Goal: Task Accomplishment & Management: Use online tool/utility

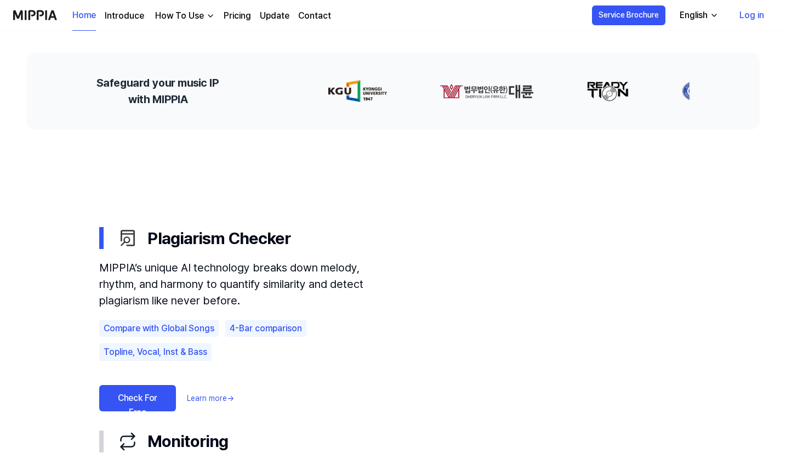
scroll to position [542, 0]
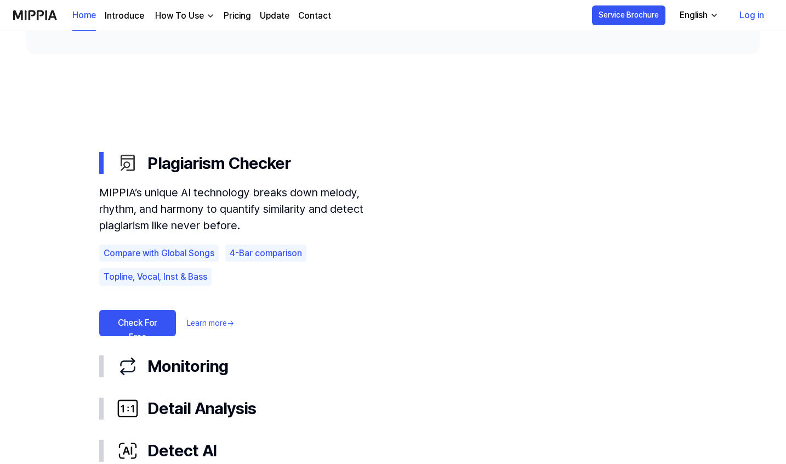
click at [138, 322] on link "Check For Free" at bounding box center [137, 323] width 77 height 26
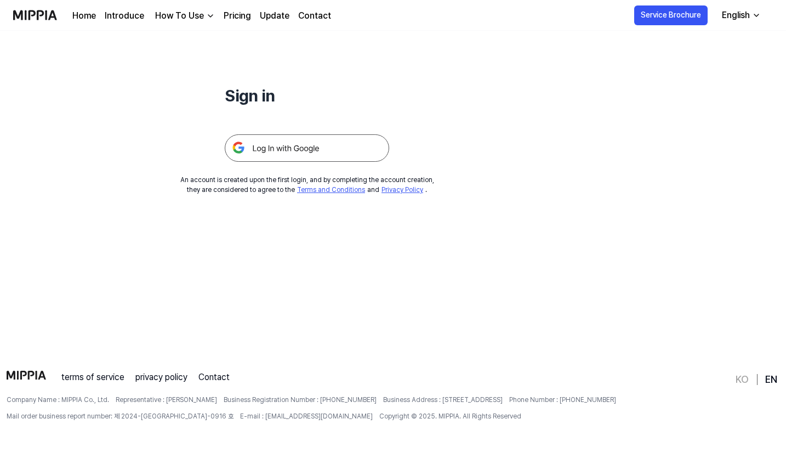
scroll to position [0, 0]
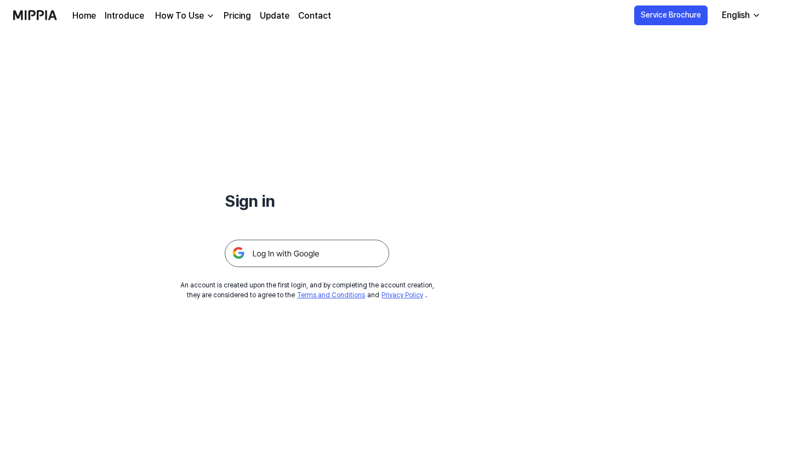
click at [266, 252] on img at bounding box center [307, 252] width 164 height 27
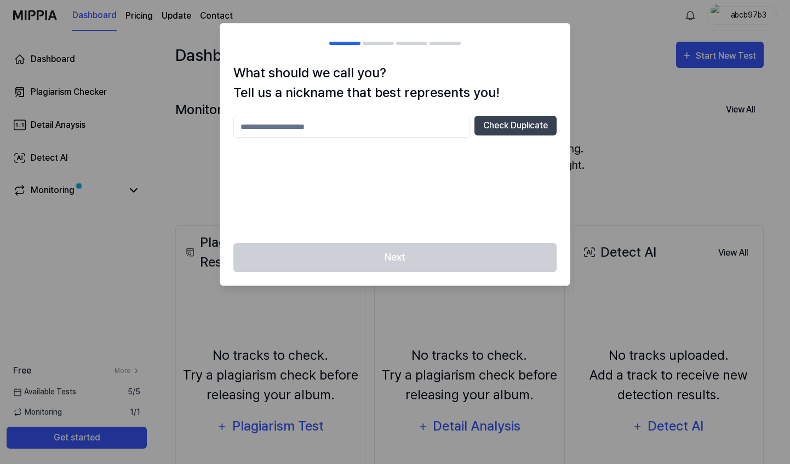
click at [412, 133] on input "text" at bounding box center [351, 127] width 237 height 22
type input "******"
click at [509, 128] on button "Check Duplicate" at bounding box center [516, 126] width 82 height 20
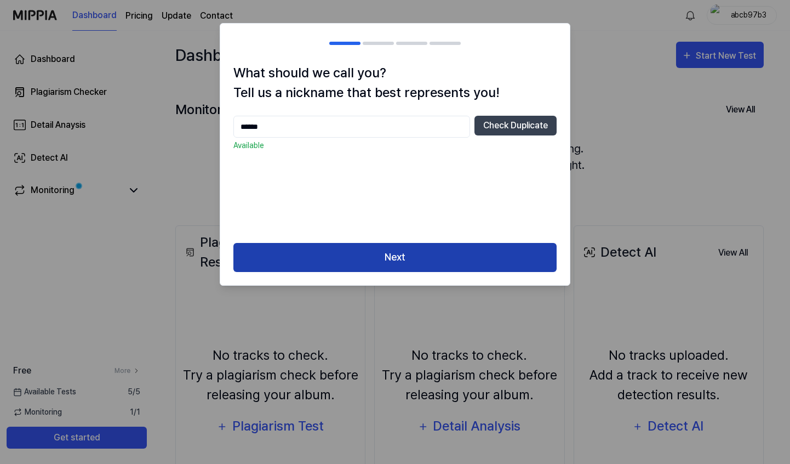
click at [429, 266] on button "Next" at bounding box center [394, 257] width 323 height 29
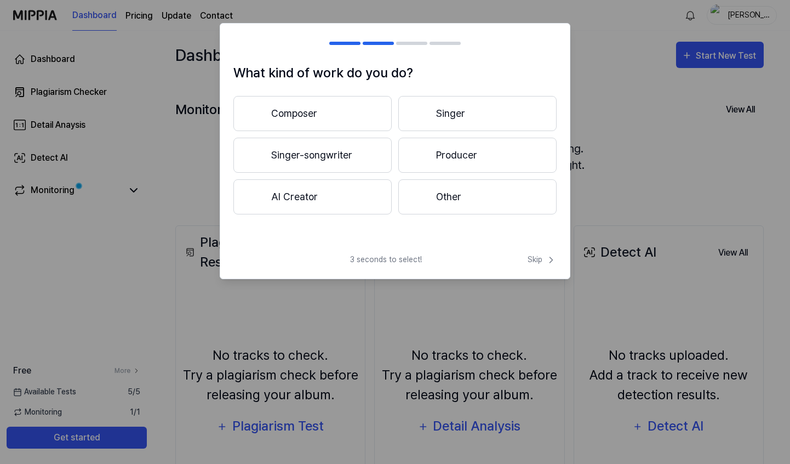
click at [348, 112] on button "Composer" at bounding box center [312, 113] width 158 height 35
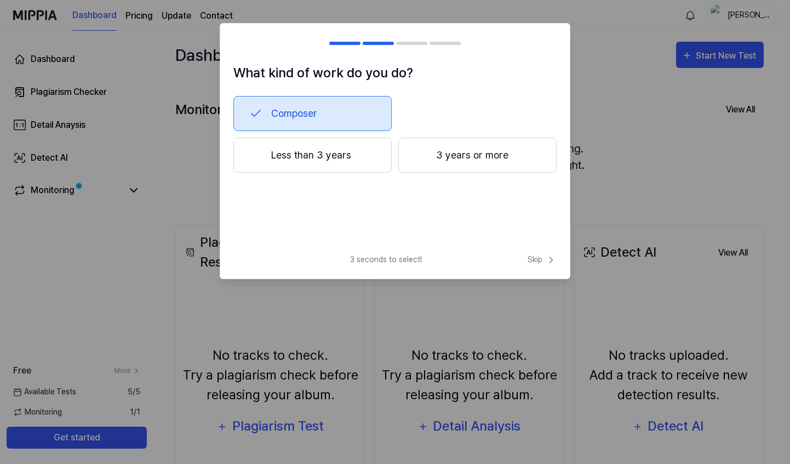
click at [460, 166] on button "3 years or more" at bounding box center [477, 155] width 158 height 35
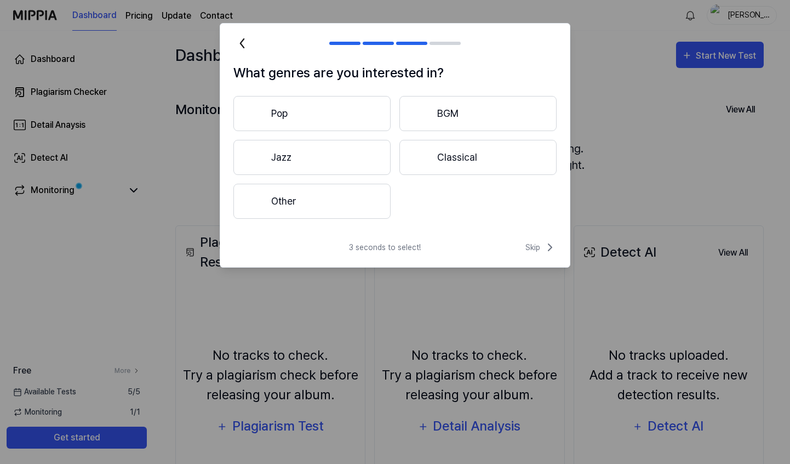
click at [318, 161] on button "Jazz" at bounding box center [311, 157] width 157 height 35
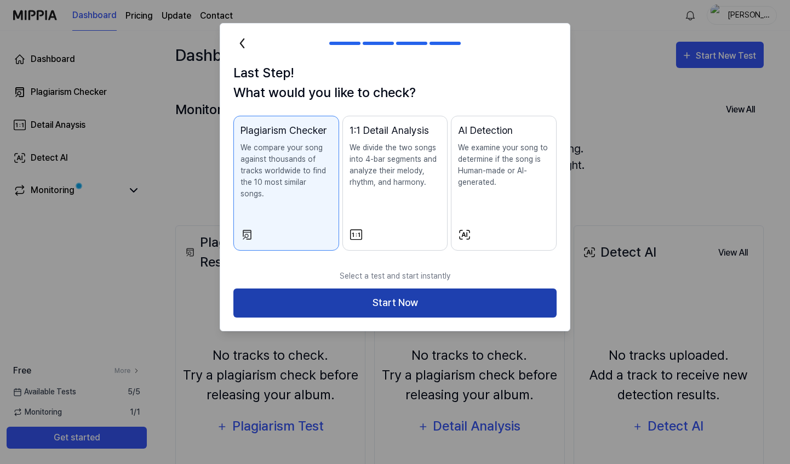
click at [427, 295] on button "Start Now" at bounding box center [394, 302] width 323 height 29
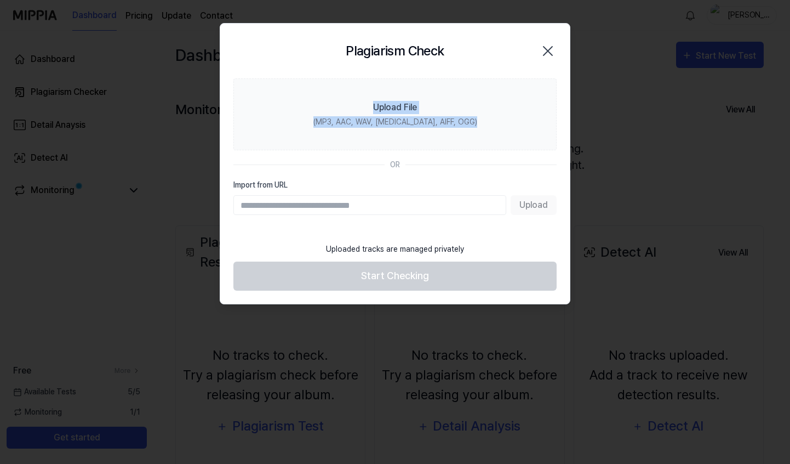
drag, startPoint x: 371, startPoint y: 99, endPoint x: 381, endPoint y: 161, distance: 62.7
click at [381, 168] on section "Upload File (MP3, AAC, WAV, FLAC, AIFF, OGG) OR Import from URL Upload" at bounding box center [395, 157] width 350 height 158
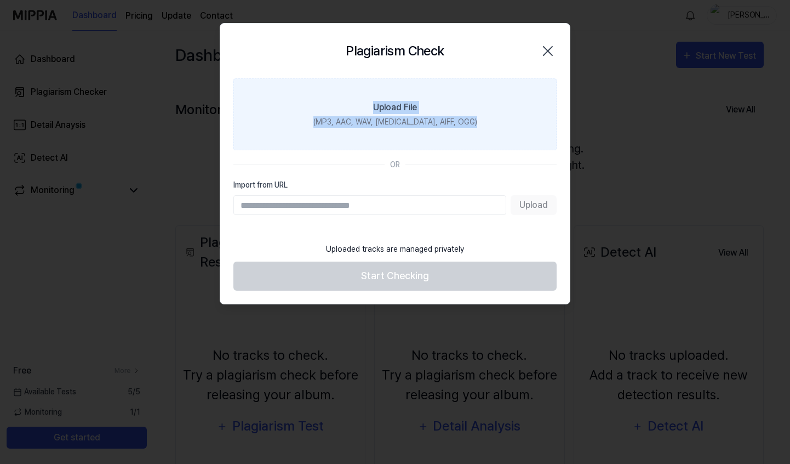
click at [381, 108] on div "Upload File" at bounding box center [395, 107] width 44 height 13
click at [0, 0] on input "Upload File (MP3, AAC, WAV, FLAC, AIFF, OGG)" at bounding box center [0, 0] width 0 height 0
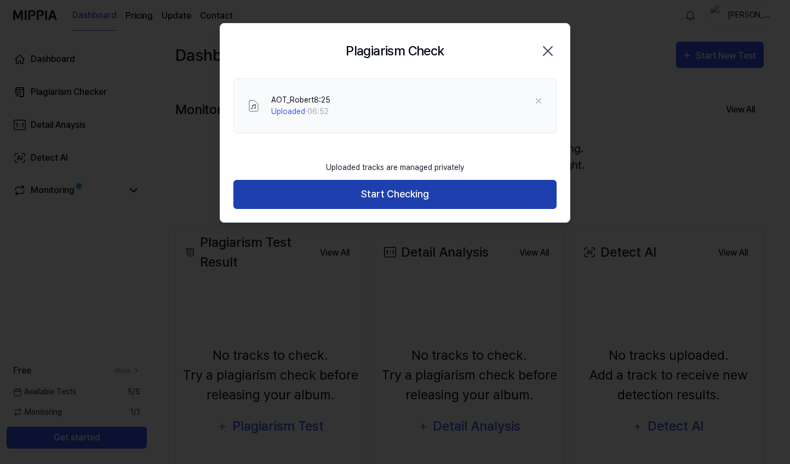
click at [392, 200] on button "Start Checking" at bounding box center [394, 194] width 323 height 29
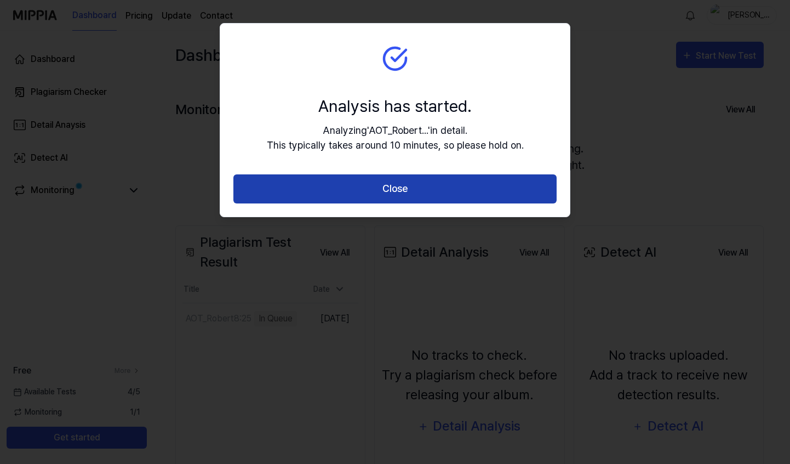
click at [380, 194] on button "Close" at bounding box center [394, 188] width 323 height 29
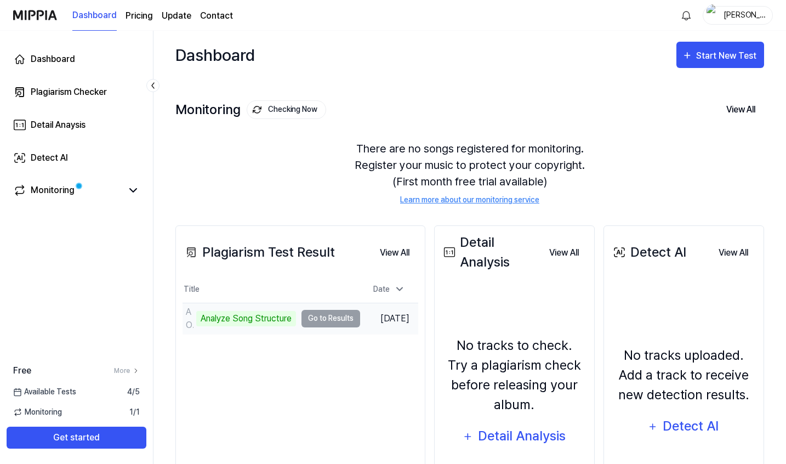
click at [327, 319] on td "AOT_Robert8:25 Analyze Song Structure Go to Results" at bounding box center [271, 318] width 178 height 31
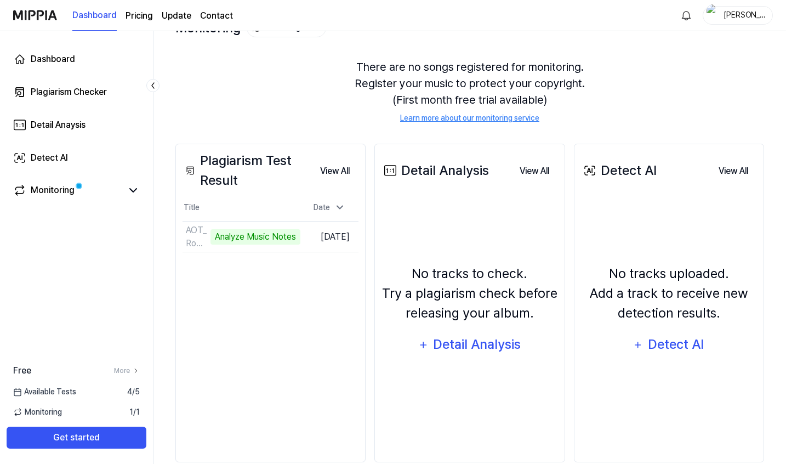
scroll to position [83, 0]
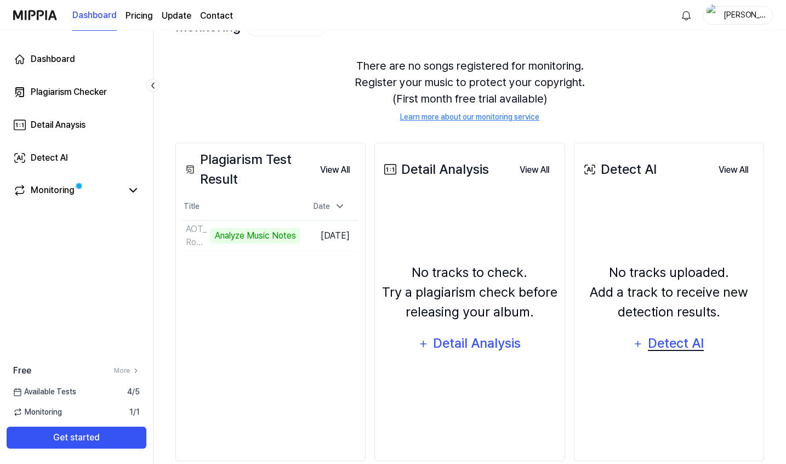
click at [677, 346] on div "Detect AI" at bounding box center [676, 343] width 59 height 21
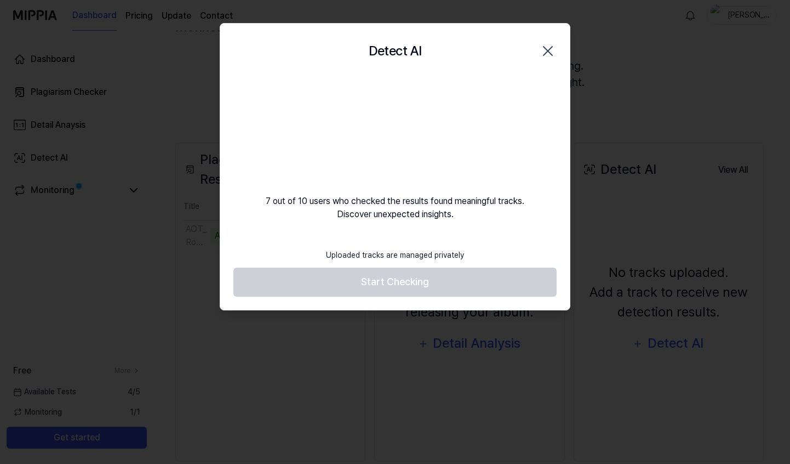
click at [545, 52] on icon "button" at bounding box center [548, 51] width 18 height 18
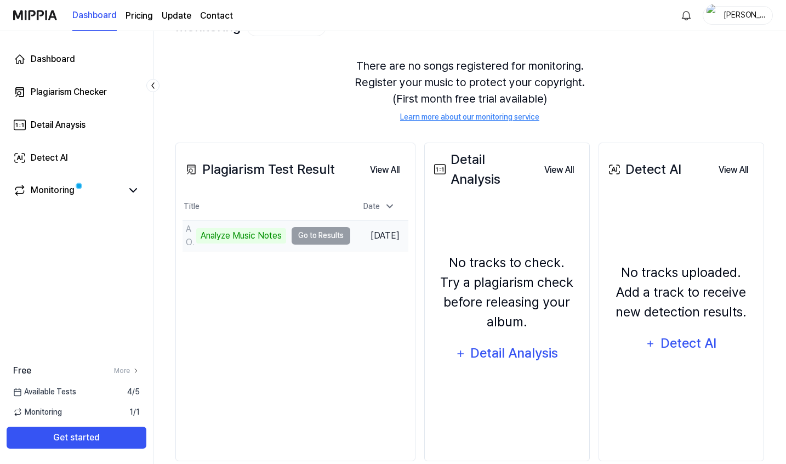
click at [318, 234] on td "AOT_Robert8:25 Analyze Music Notes Go to Results" at bounding box center [266, 235] width 168 height 31
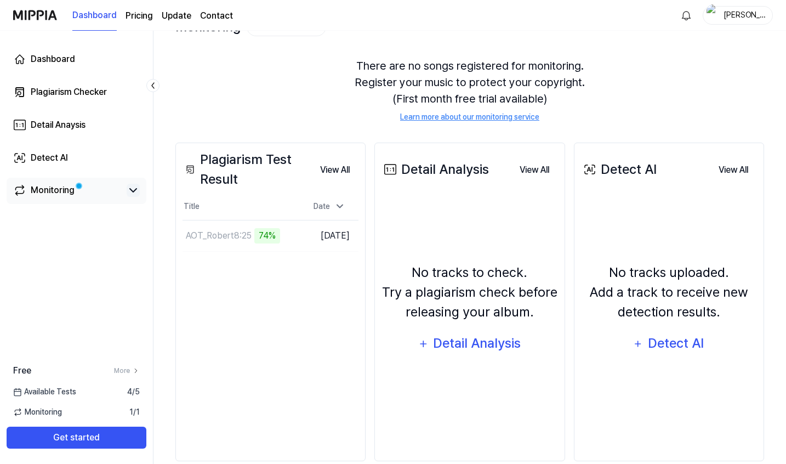
click at [132, 188] on icon at bounding box center [133, 190] width 13 height 13
click at [129, 190] on icon at bounding box center [133, 190] width 13 height 13
click at [242, 236] on button "Go to Results" at bounding box center [271, 236] width 59 height 18
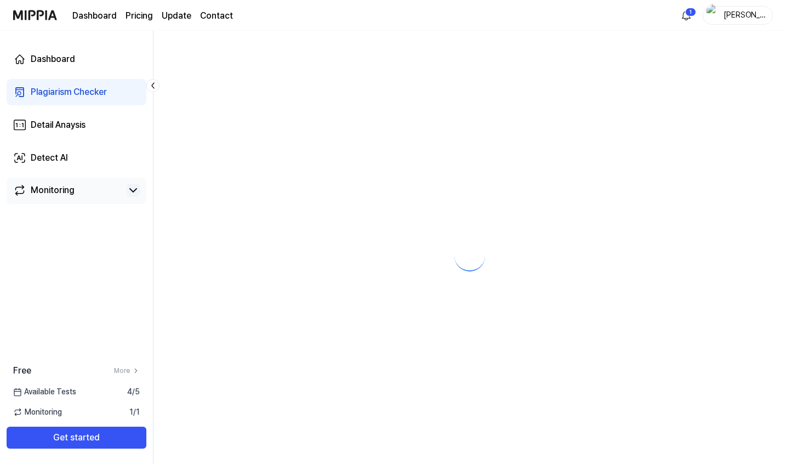
scroll to position [0, 0]
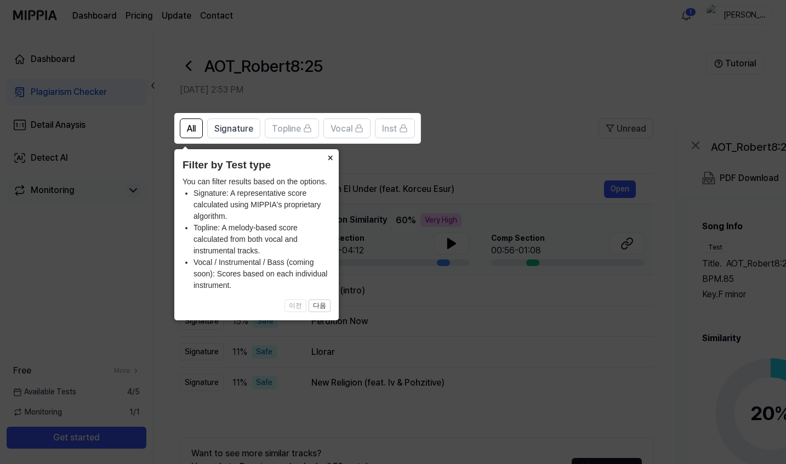
click at [329, 156] on button "×" at bounding box center [330, 156] width 18 height 15
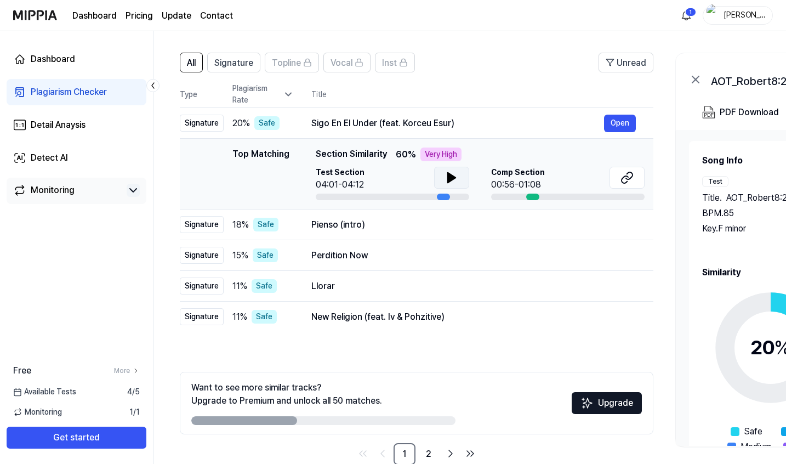
scroll to position [64, 0]
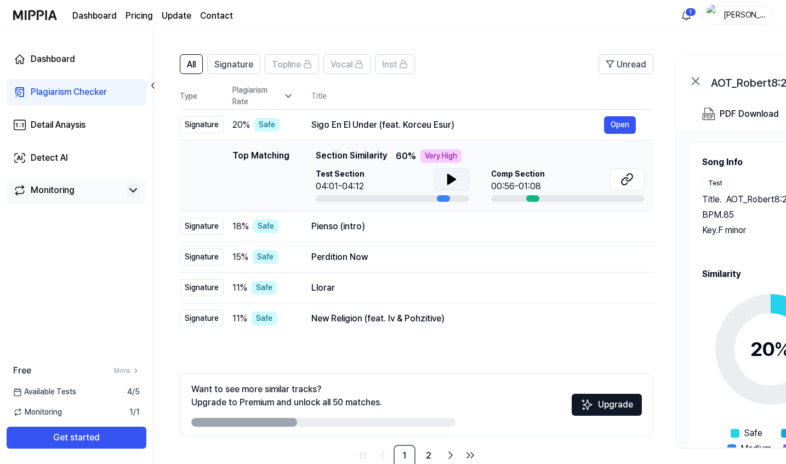
click at [450, 173] on icon at bounding box center [451, 179] width 13 height 13
click at [448, 178] on icon at bounding box center [452, 179] width 8 height 10
click at [447, 178] on icon at bounding box center [451, 179] width 13 height 13
click at [624, 182] on icon at bounding box center [626, 179] width 13 height 13
click at [624, 224] on button "Open" at bounding box center [620, 227] width 32 height 18
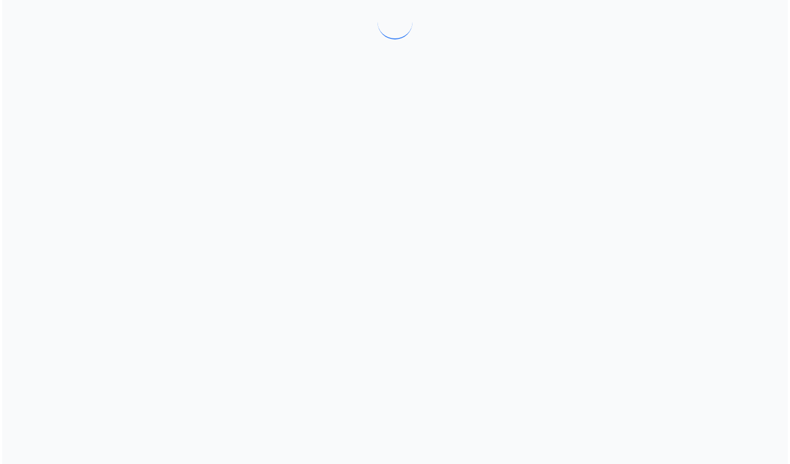
scroll to position [0, 0]
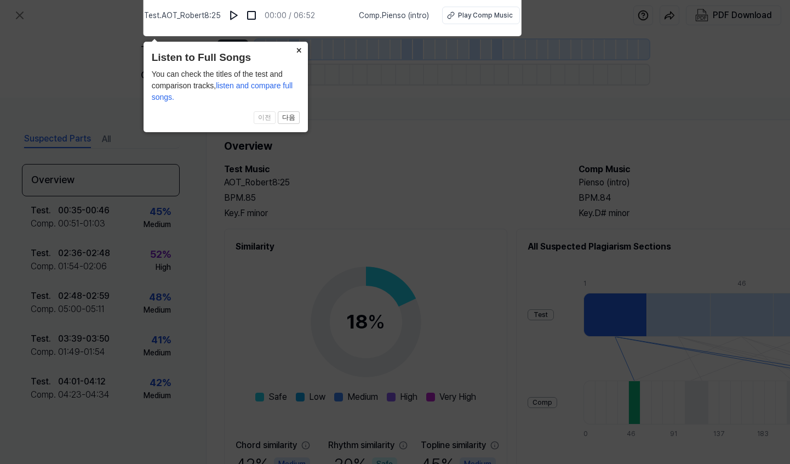
click at [304, 50] on button "×" at bounding box center [299, 49] width 18 height 15
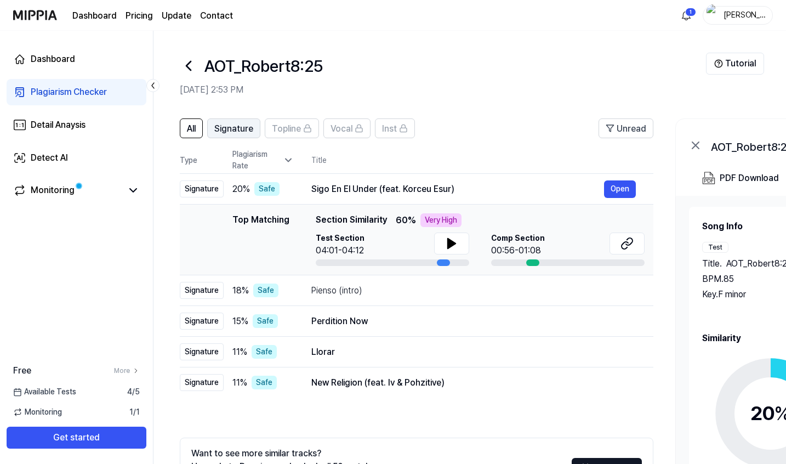
click at [232, 129] on span "Signature" at bounding box center [233, 128] width 39 height 13
click at [454, 243] on icon at bounding box center [452, 243] width 8 height 10
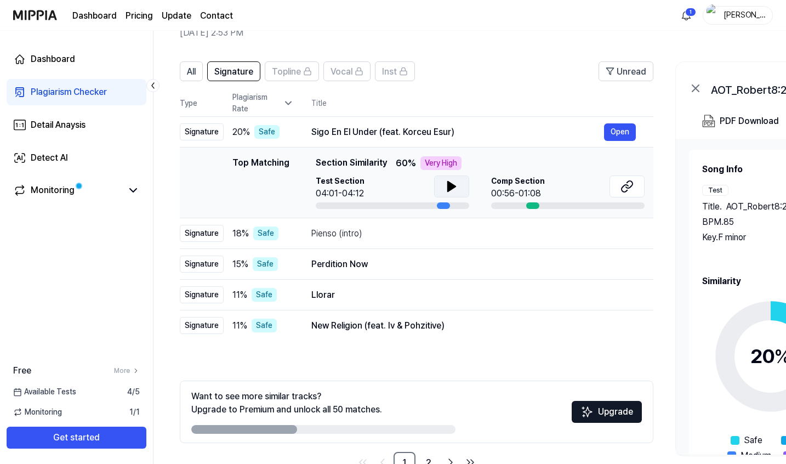
scroll to position [89, 0]
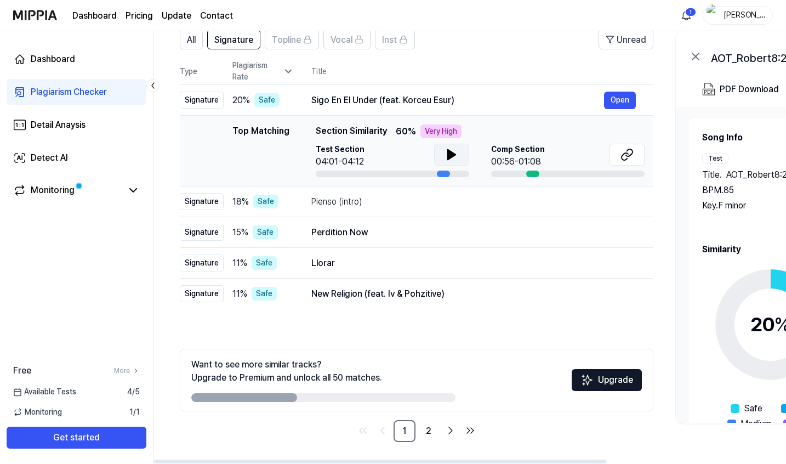
drag, startPoint x: 262, startPoint y: 402, endPoint x: 354, endPoint y: 405, distance: 92.1
click at [354, 405] on div "Want to see more similar tracks? Upgrade to Premium and unlock all 50 matches. …" at bounding box center [416, 380] width 473 height 62
drag, startPoint x: 292, startPoint y: 401, endPoint x: 365, endPoint y: 401, distance: 73.4
click at [368, 401] on div at bounding box center [323, 397] width 264 height 9
click at [427, 431] on link "2" at bounding box center [429, 431] width 22 height 22
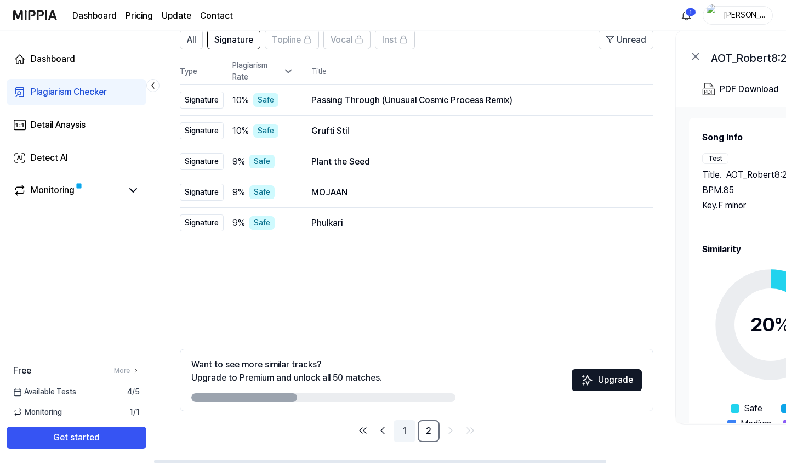
click at [407, 428] on link "1" at bounding box center [404, 431] width 22 height 22
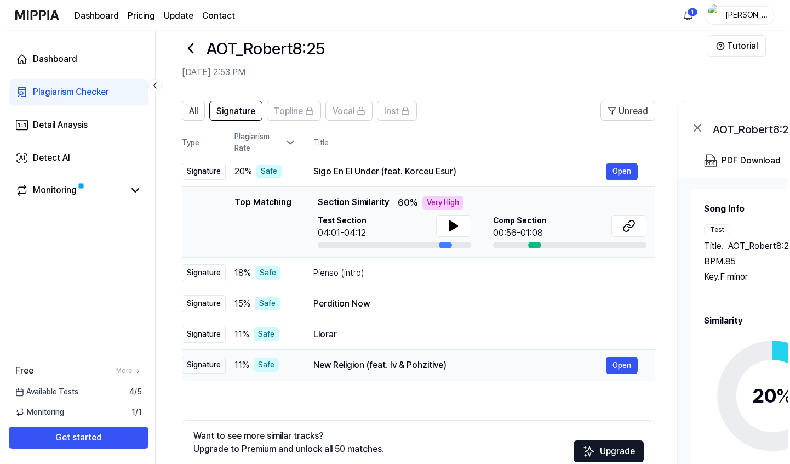
scroll to position [0, 0]
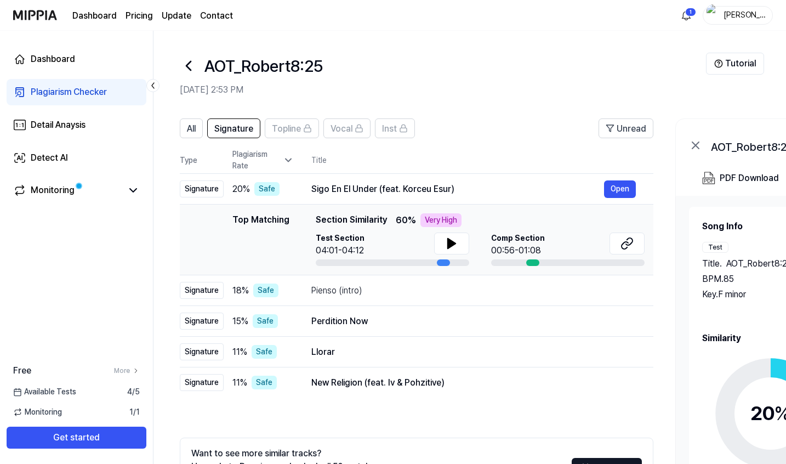
drag, startPoint x: 64, startPoint y: 13, endPoint x: 56, endPoint y: 15, distance: 8.0
click at [56, 15] on div "Dashboard Pricing Update Contact" at bounding box center [123, 15] width 220 height 30
click at [77, 126] on div "Detail Anaysis" at bounding box center [58, 124] width 55 height 13
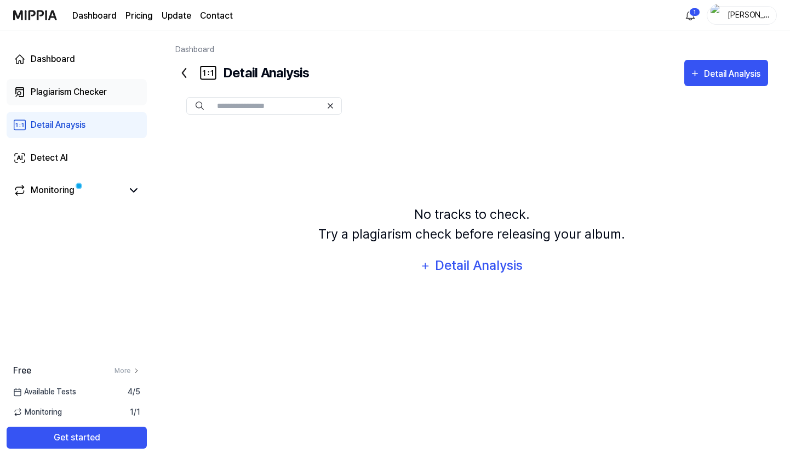
click at [79, 91] on div "Plagiarism Checker" at bounding box center [69, 91] width 76 height 13
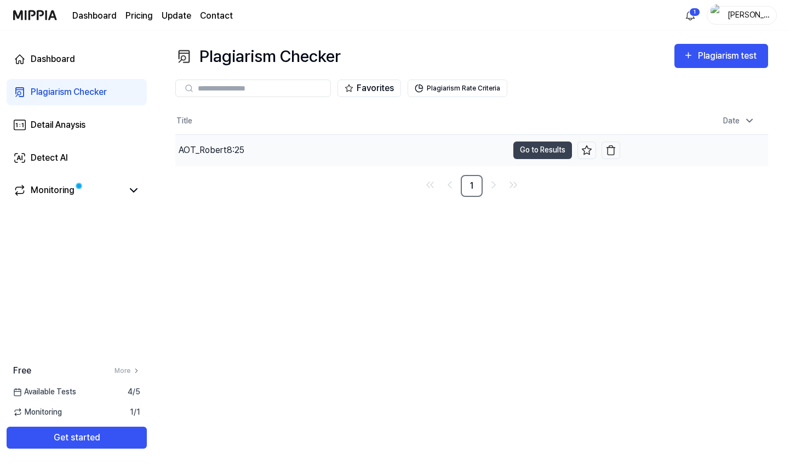
click at [199, 148] on div "AOT_Robert8:25" at bounding box center [212, 150] width 66 height 13
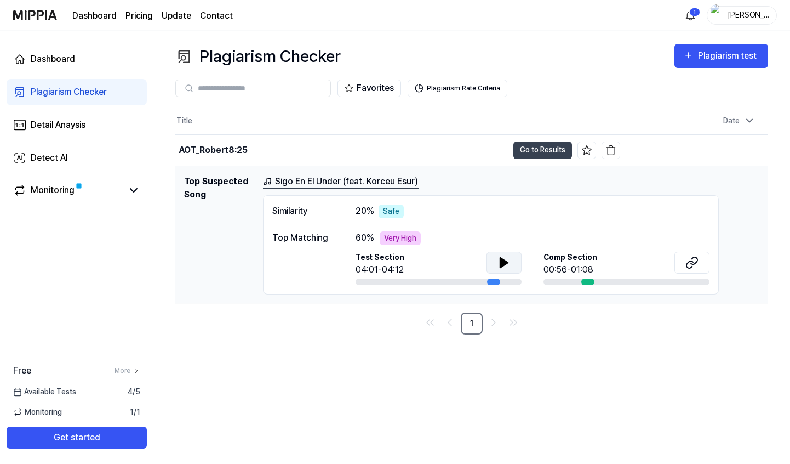
click at [501, 262] on icon at bounding box center [504, 263] width 8 height 10
click at [501, 262] on icon at bounding box center [502, 262] width 2 height 9
click at [690, 258] on icon at bounding box center [692, 262] width 13 height 13
click at [535, 151] on button "Go to Results" at bounding box center [542, 150] width 59 height 18
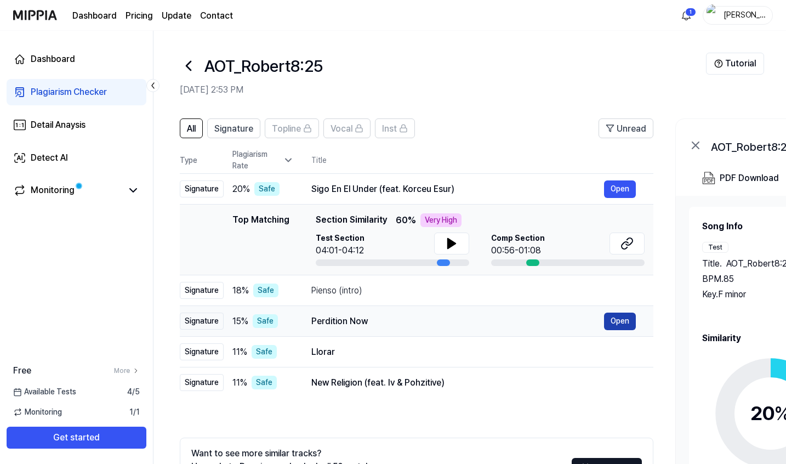
click at [618, 321] on button "Open" at bounding box center [620, 321] width 32 height 18
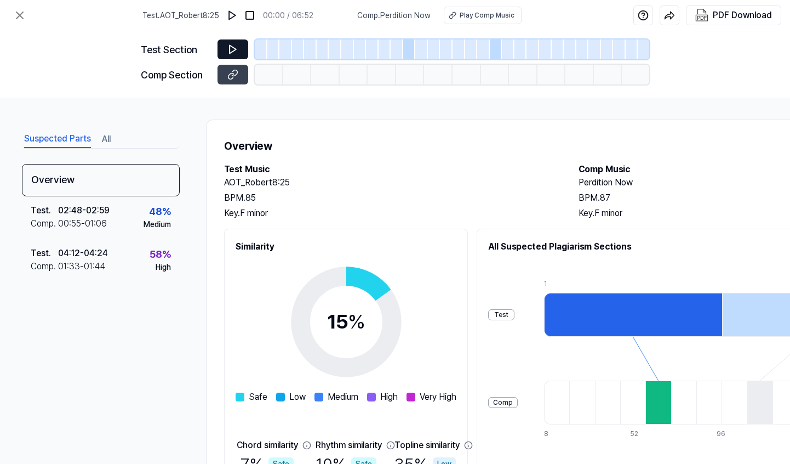
click at [231, 47] on icon at bounding box center [233, 49] width 7 height 8
click at [232, 42] on button at bounding box center [233, 49] width 31 height 20
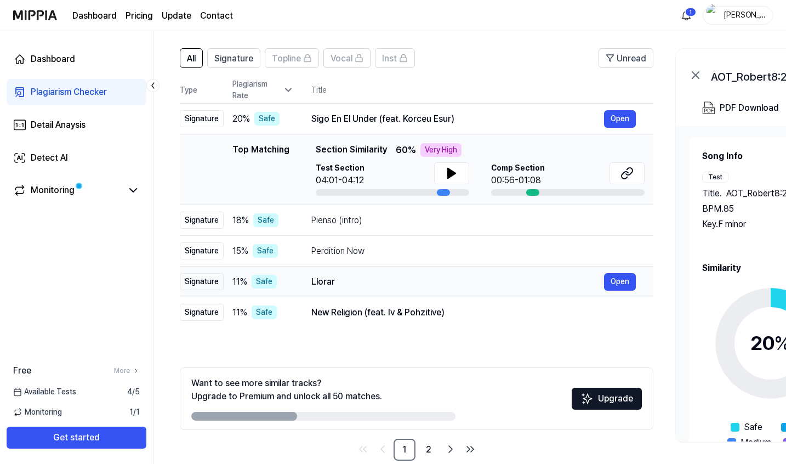
scroll to position [89, 0]
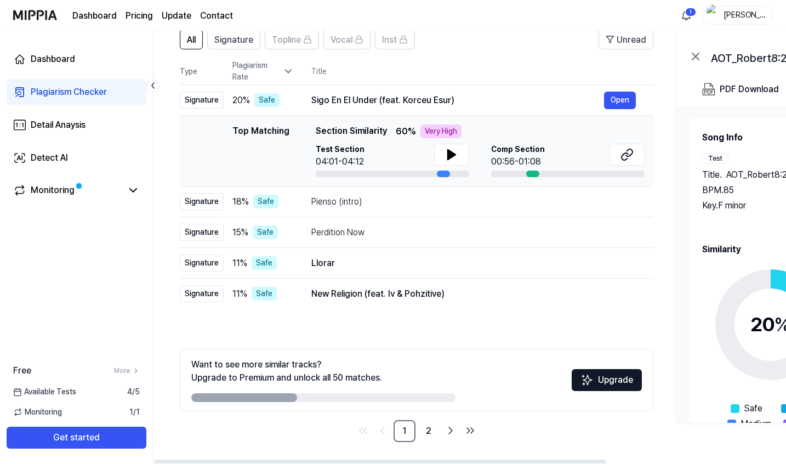
click at [288, 78] on div "Plagiarism Rate" at bounding box center [262, 71] width 61 height 23
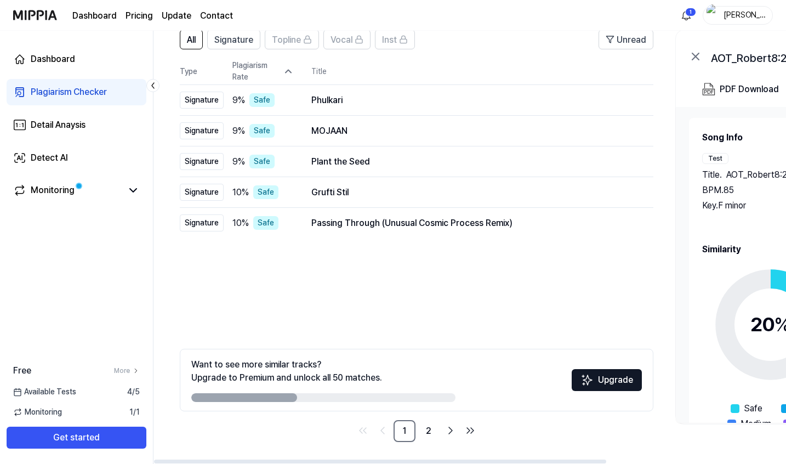
click at [285, 71] on icon at bounding box center [287, 71] width 5 height 3
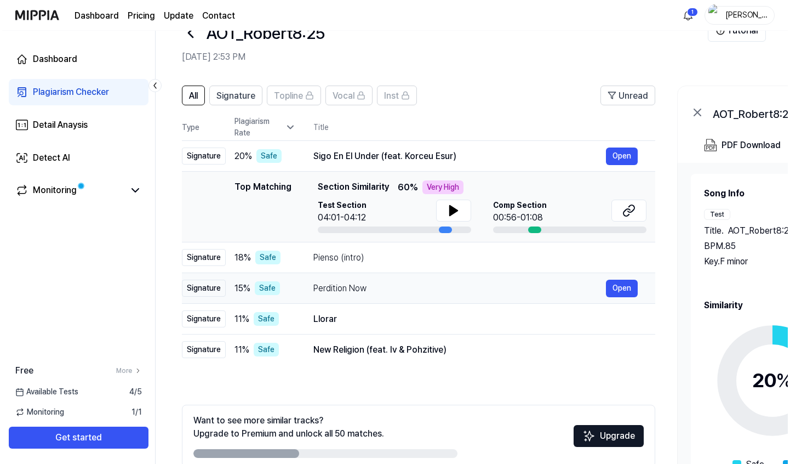
scroll to position [0, 0]
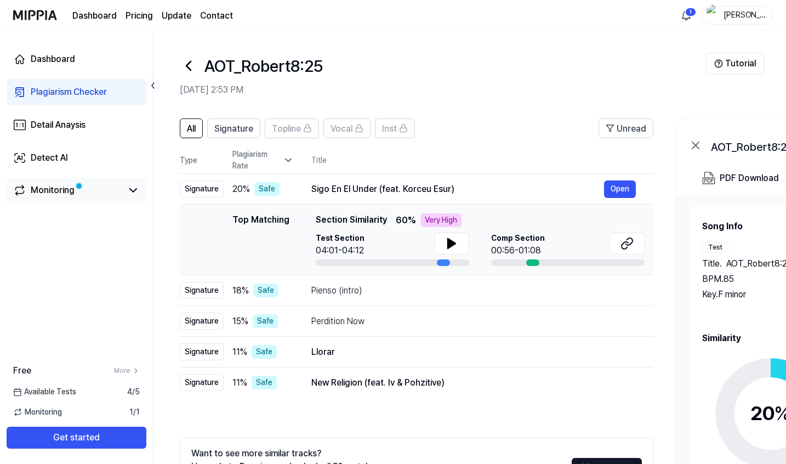
click at [94, 190] on link "Monitoring" at bounding box center [67, 190] width 109 height 13
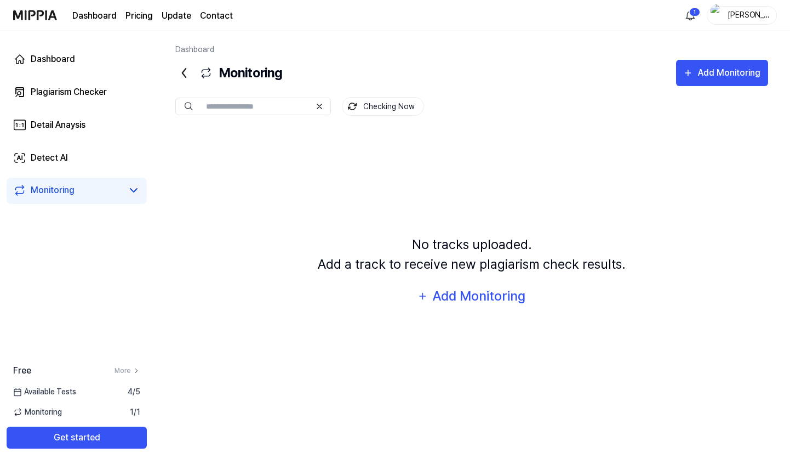
click at [128, 192] on icon at bounding box center [133, 190] width 13 height 13
